Goal: Task Accomplishment & Management: Manage account settings

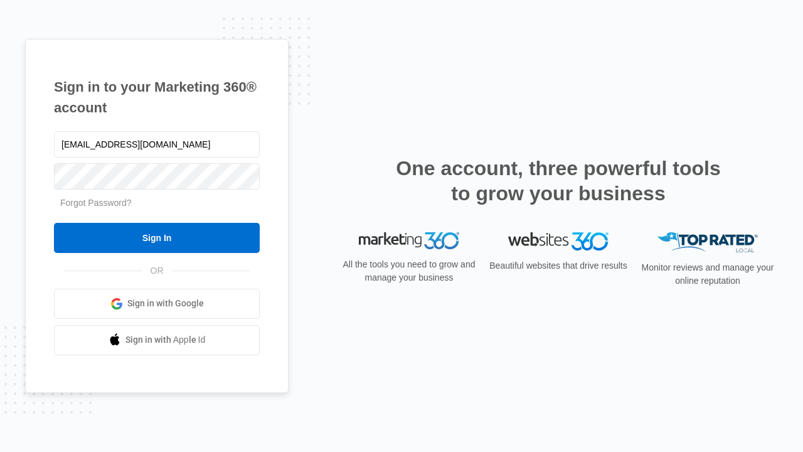
type input "[EMAIL_ADDRESS][DOMAIN_NAME]"
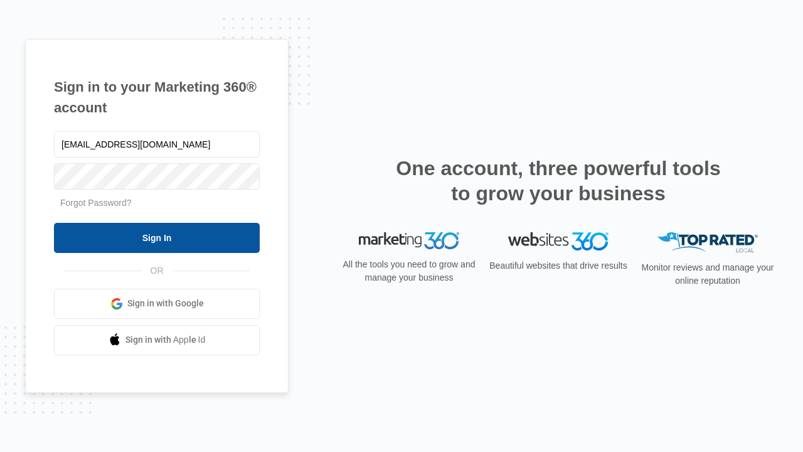
click at [157, 237] on input "Sign In" at bounding box center [157, 238] width 206 height 30
